Goal: Task Accomplishment & Management: Manage account settings

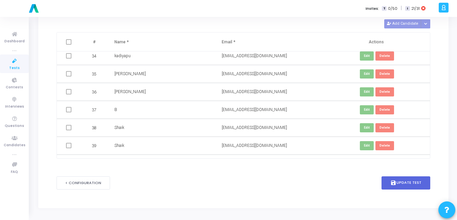
scroll to position [628, 0]
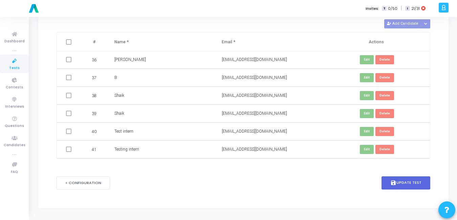
click at [68, 45] on mat-checkbox at bounding box center [68, 41] width 5 height 7
click at [68, 60] on span at bounding box center [68, 59] width 5 height 5
click at [79, 184] on button "< Configuration" at bounding box center [82, 182] width 53 height 13
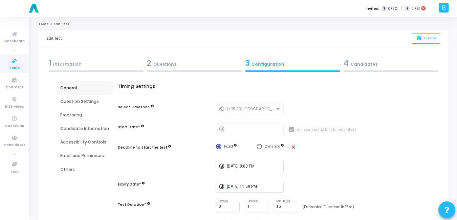
scroll to position [158, 0]
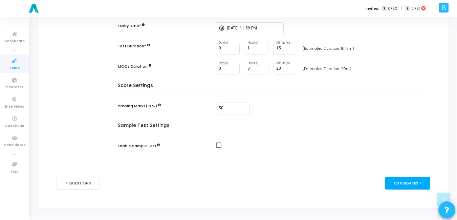
click at [420, 183] on div "Candidates >" at bounding box center [407, 183] width 45 height 13
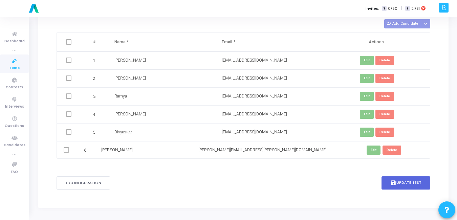
scroll to position [0, 0]
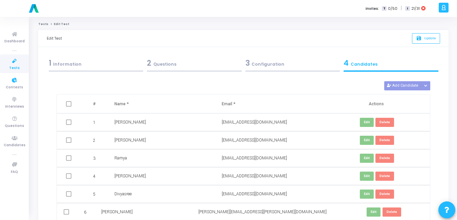
click at [18, 67] on span "Tests" at bounding box center [14, 68] width 10 height 6
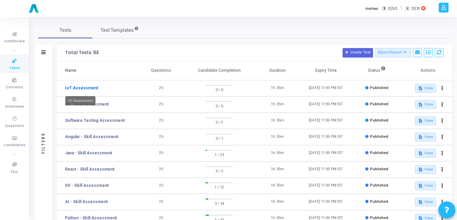
click at [82, 89] on link "IoT Assessment" at bounding box center [81, 88] width 33 height 6
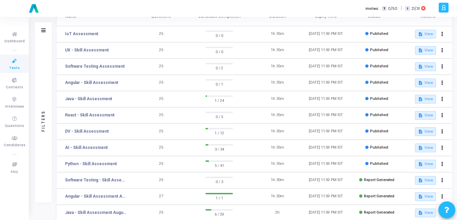
scroll to position [55, 0]
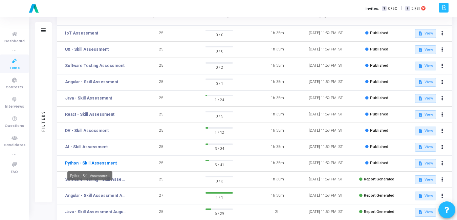
click at [84, 164] on link "Python - Skill Assessment" at bounding box center [91, 163] width 52 height 6
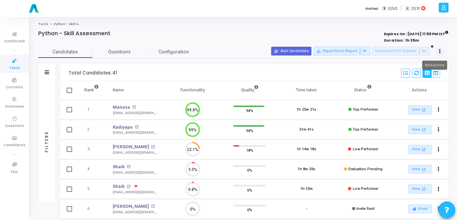
click at [441, 50] on button at bounding box center [439, 51] width 9 height 9
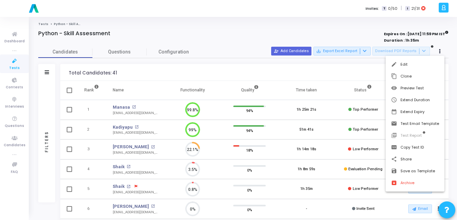
click at [288, 50] on div at bounding box center [228, 110] width 457 height 220
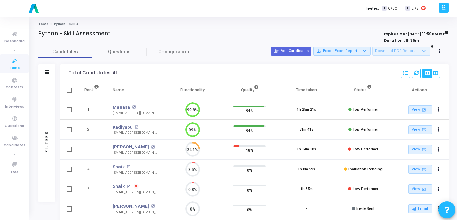
click at [288, 50] on button "person_add_alt Add Candidates" at bounding box center [291, 51] width 40 height 9
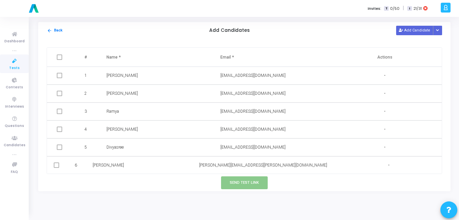
click at [58, 59] on span at bounding box center [59, 56] width 5 height 5
click at [58, 75] on span at bounding box center [59, 75] width 5 height 5
drag, startPoint x: 58, startPoint y: 75, endPoint x: 63, endPoint y: 88, distance: 13.5
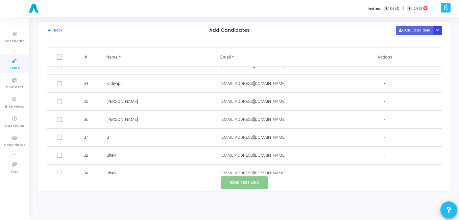
click at [441, 32] on button "Button group with nested dropdown" at bounding box center [437, 30] width 9 height 9
click at [404, 46] on button "Upload Candidate List" at bounding box center [414, 43] width 52 height 9
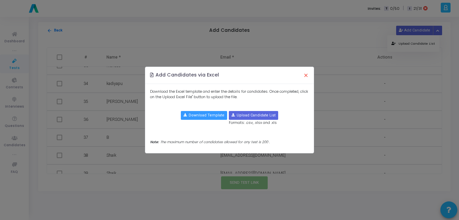
click at [304, 76] on button "×" at bounding box center [306, 75] width 14 height 15
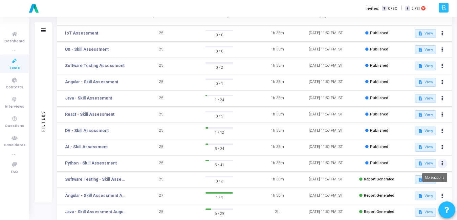
click at [442, 165] on icon at bounding box center [442, 163] width 2 height 3
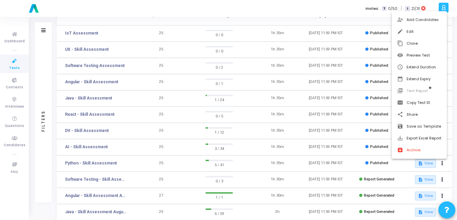
click at [284, 2] on div at bounding box center [228, 110] width 457 height 220
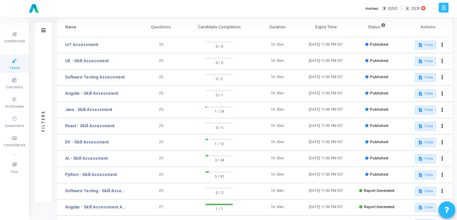
scroll to position [44, 0]
click at [441, 174] on button at bounding box center [441, 174] width 9 height 9
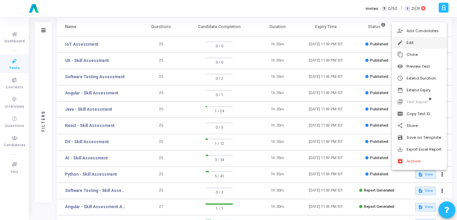
click at [406, 44] on button "edit Edit" at bounding box center [418, 43] width 55 height 12
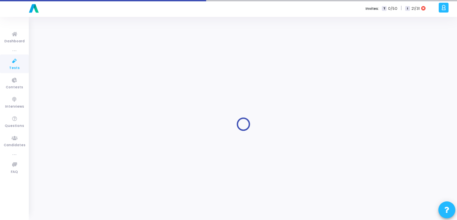
radio input "true"
type input "[DATE] 11:59 PM"
type input "1"
type input "15"
type input "50"
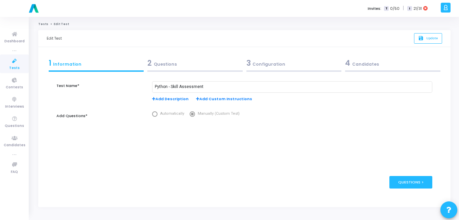
click at [278, 62] on div "3 Configuration" at bounding box center [294, 63] width 95 height 11
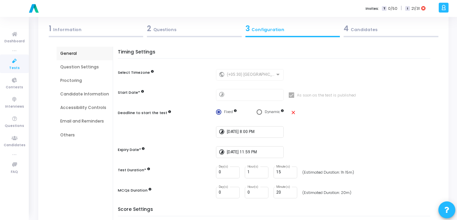
scroll to position [36, 0]
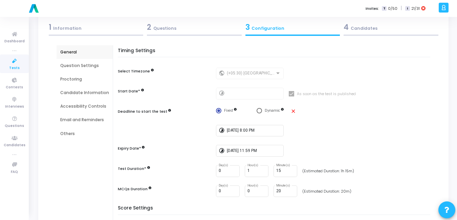
click at [293, 51] on h5 "Timing Settings" at bounding box center [276, 52] width 316 height 9
